Goal: Register for event/course

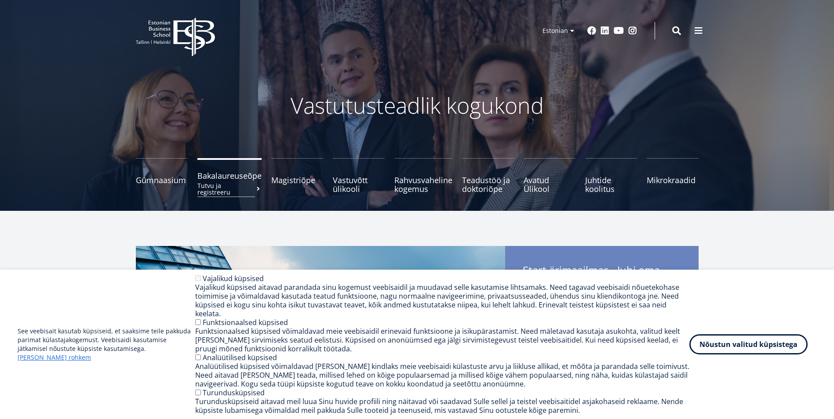
click at [219, 182] on small "Tutvu ja registreeru" at bounding box center [229, 188] width 64 height 13
click at [287, 180] on span "Magistriõpe Tutvu ja registreeru" at bounding box center [297, 175] width 52 height 9
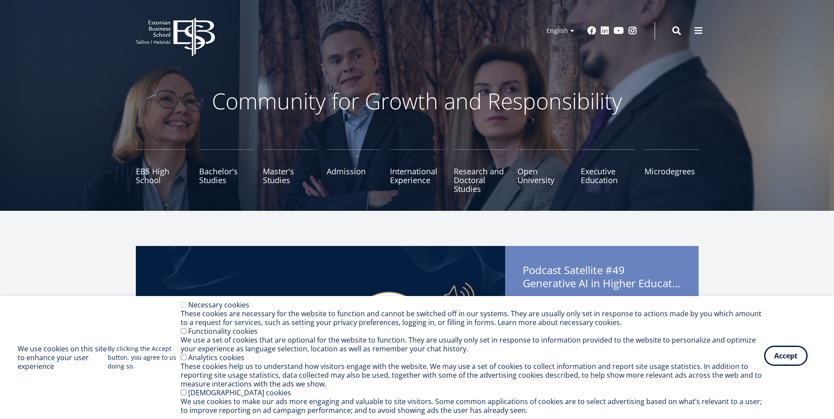
click at [785, 361] on button "Accept" at bounding box center [786, 356] width 44 height 20
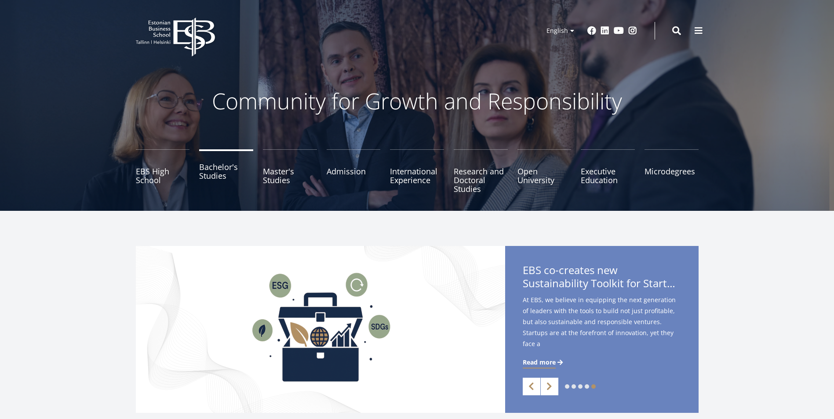
click at [227, 171] on link "Bachelor's Studies" at bounding box center [226, 171] width 54 height 44
